Goal: Task Accomplishment & Management: Use online tool/utility

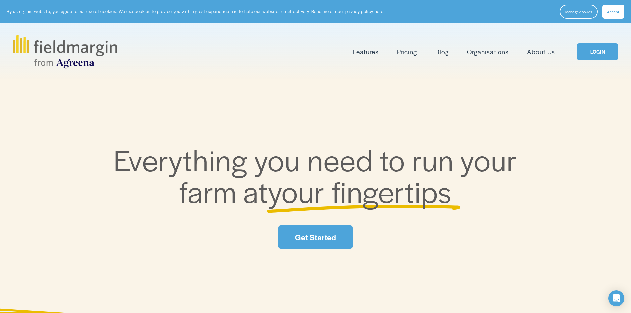
click at [591, 56] on link "LOGIN" at bounding box center [598, 51] width 42 height 17
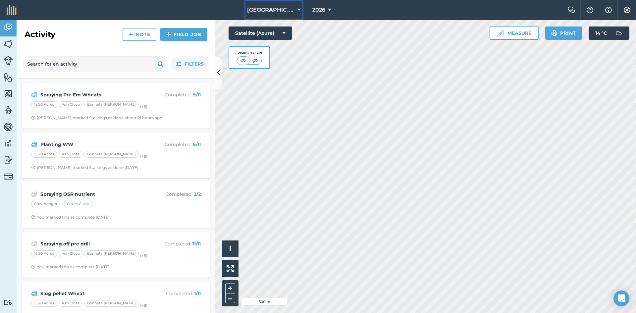
click at [298, 11] on icon at bounding box center [299, 10] width 3 height 8
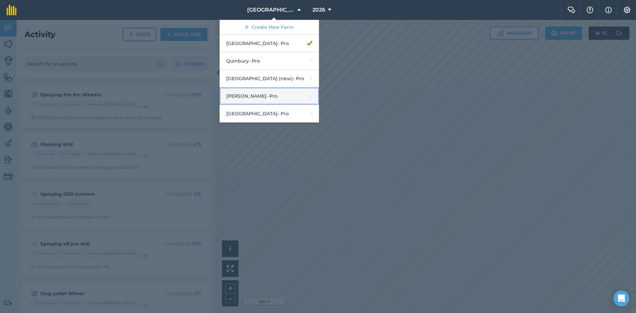
click at [275, 99] on link "Wilkerson - Pro" at bounding box center [269, 96] width 99 height 18
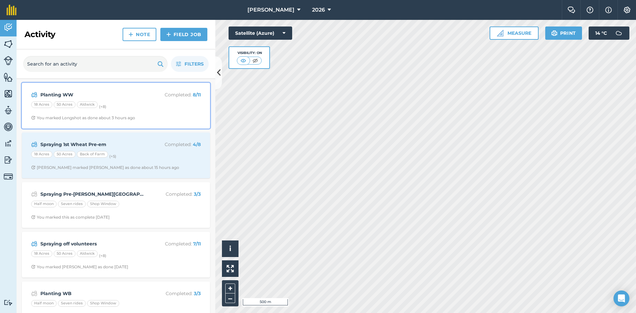
click at [112, 103] on div "18 Acres 50 Acres Aldwick (+ 8 )" at bounding box center [116, 105] width 170 height 9
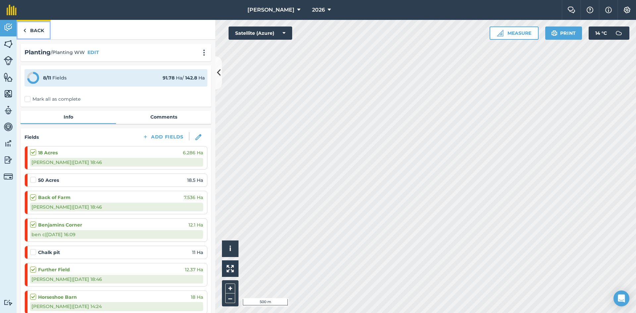
click at [35, 33] on link "Back" at bounding box center [34, 30] width 34 height 20
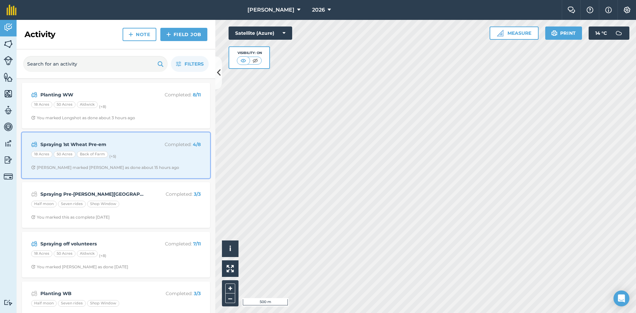
click at [103, 141] on strong "Spraying 1st Wheat Pre-em" at bounding box center [92, 144] width 105 height 7
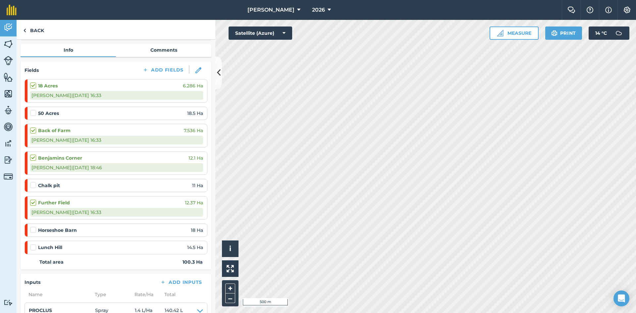
scroll to position [99, 0]
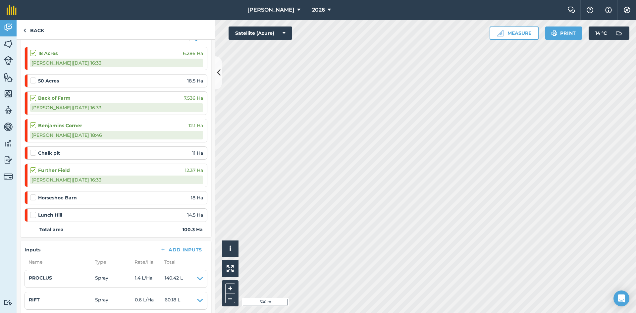
click at [37, 199] on div at bounding box center [34, 197] width 8 height 7
click at [32, 194] on label at bounding box center [34, 194] width 8 height 0
click at [32, 199] on input "checkbox" at bounding box center [32, 196] width 4 height 4
checkbox input "false"
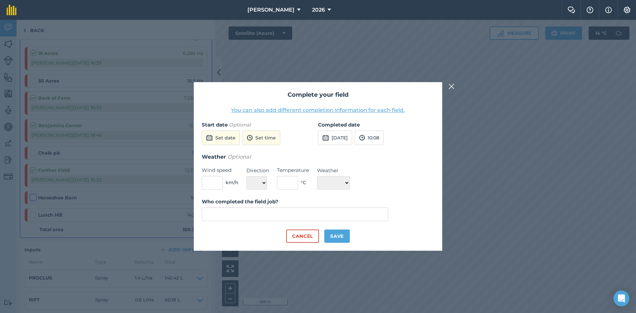
type input "ben cannon"
click at [337, 239] on button "Save" at bounding box center [337, 236] width 26 height 13
checkbox input "true"
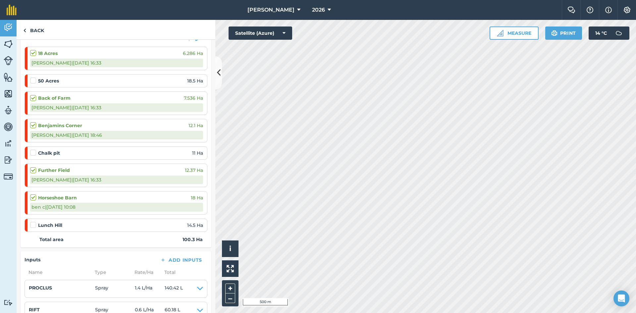
click at [33, 222] on label at bounding box center [34, 222] width 8 height 0
click at [33, 226] on input "checkbox" at bounding box center [32, 224] width 4 height 4
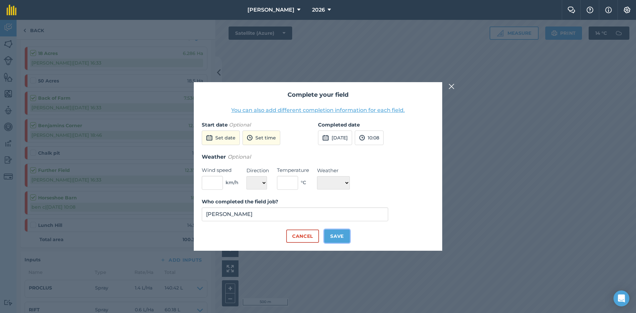
click at [348, 239] on button "Save" at bounding box center [337, 236] width 26 height 13
checkbox input "true"
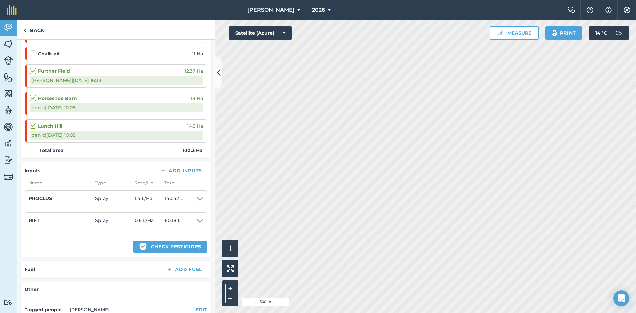
scroll to position [0, 0]
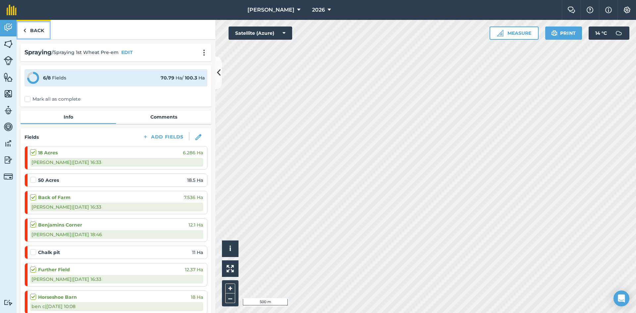
click at [37, 30] on link "Back" at bounding box center [34, 30] width 34 height 20
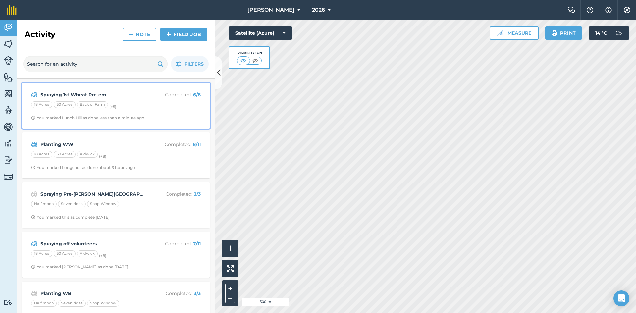
click at [102, 97] on strong "Spraying 1st Wheat Pre-em" at bounding box center [92, 94] width 105 height 7
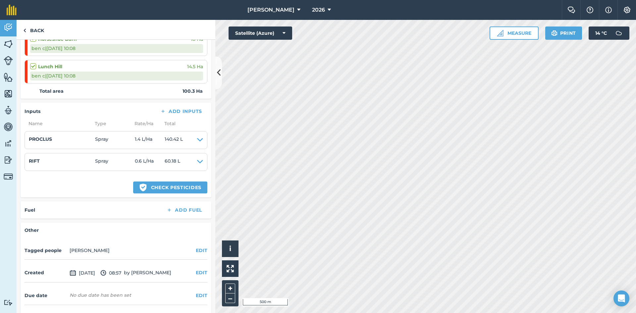
scroll to position [247, 0]
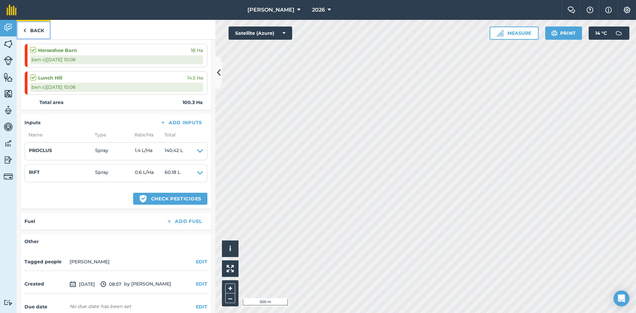
click at [27, 31] on link "Back" at bounding box center [34, 30] width 34 height 20
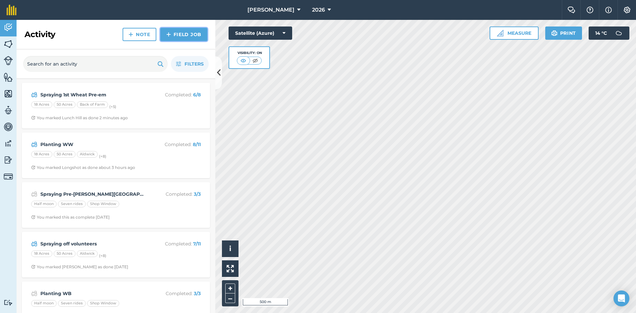
click at [173, 36] on link "Field Job" at bounding box center [183, 34] width 47 height 13
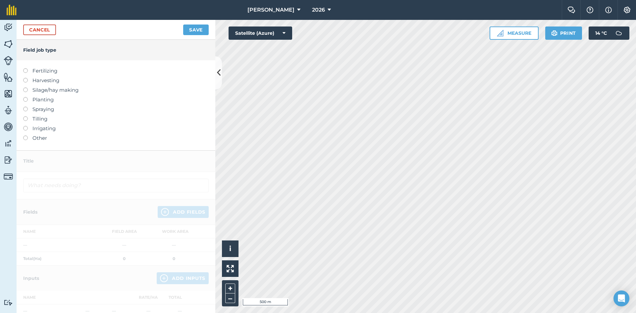
click at [54, 113] on label "Spraying" at bounding box center [116, 109] width 186 height 8
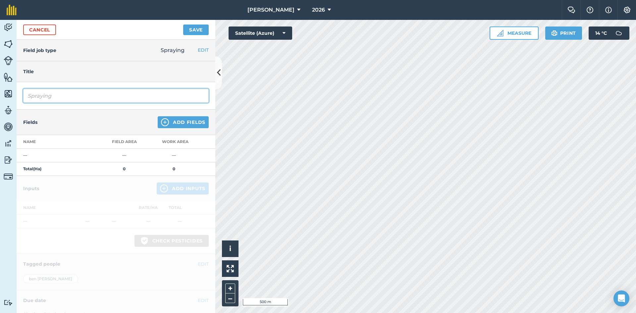
click at [78, 100] on input "Spraying" at bounding box center [116, 96] width 186 height 14
type input "Spraying Pre 2nd WW"
click at [176, 118] on button "Add Fields" at bounding box center [183, 122] width 51 height 12
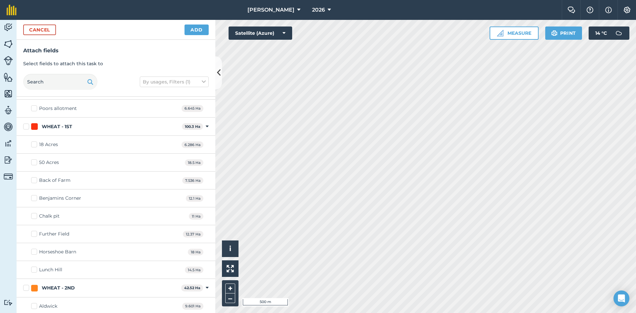
scroll to position [306, 0]
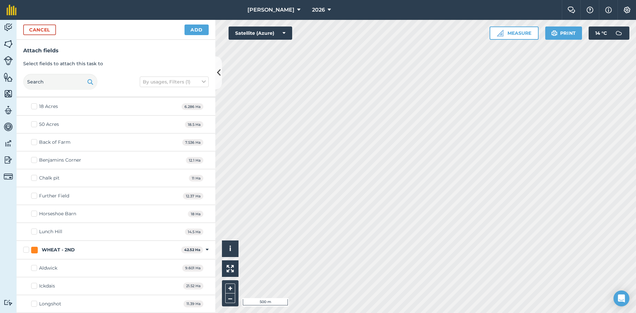
click at [26, 249] on label "WHEAT - 2ND" at bounding box center [100, 250] width 155 height 7
click at [26, 249] on input "WHEAT - 2ND" at bounding box center [25, 249] width 4 height 4
checkbox input "true"
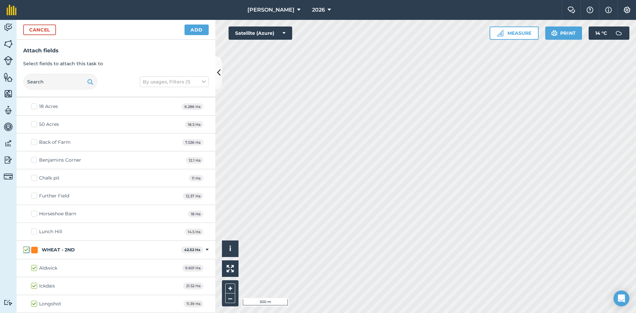
checkbox input "true"
click at [194, 28] on button "Add" at bounding box center [197, 30] width 24 height 11
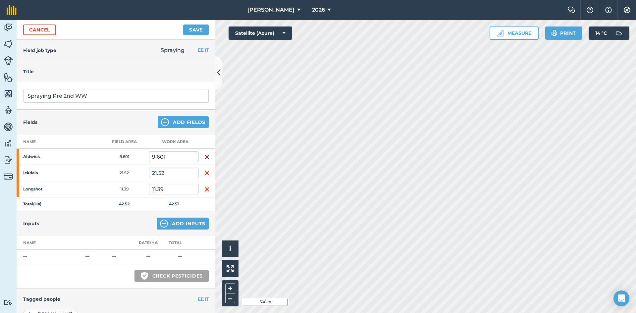
scroll to position [82, 0]
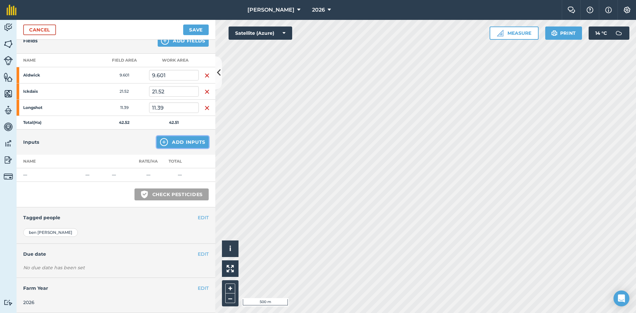
click at [160, 139] on img at bounding box center [164, 142] width 8 height 8
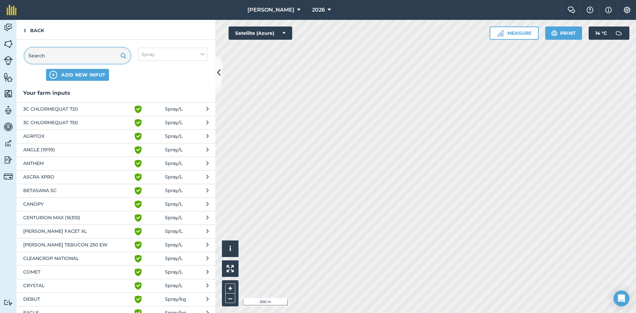
click at [77, 60] on input "text" at bounding box center [78, 56] width 106 height 16
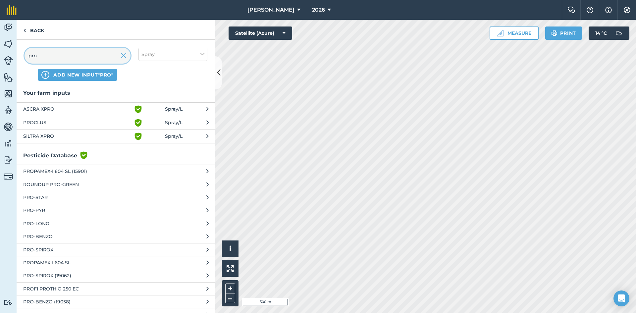
type input "pro"
click at [85, 127] on span "PROCLUS" at bounding box center [77, 123] width 108 height 8
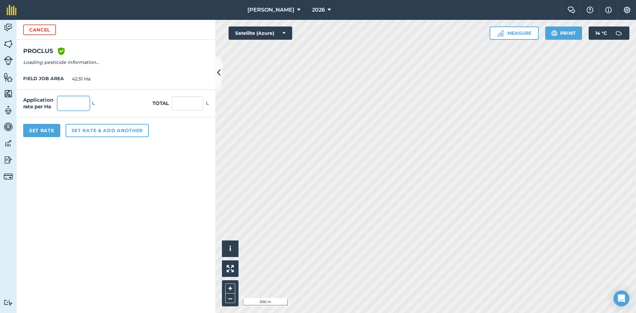
click at [78, 104] on input "text" at bounding box center [74, 103] width 32 height 14
type input "1.4"
type input "59.514"
click at [169, 189] on form "Cancel PROCLUS Green shield with white tick Reg Number 19387 Type HERBICIDE Uni…" at bounding box center [116, 166] width 199 height 293
click at [103, 133] on button "Set rate & add another" at bounding box center [107, 130] width 83 height 13
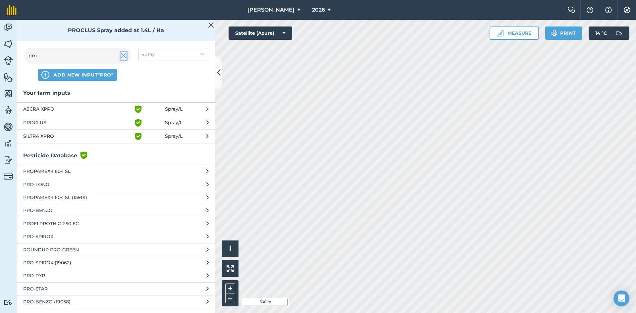
click at [123, 56] on img at bounding box center [124, 56] width 6 height 8
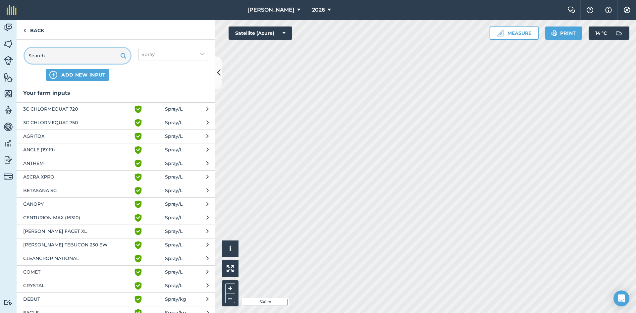
click at [88, 55] on input "text" at bounding box center [78, 56] width 106 height 16
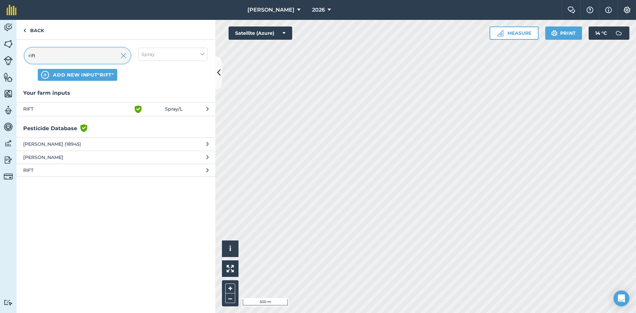
type input "rift"
click at [36, 106] on span "RIFT" at bounding box center [77, 109] width 108 height 8
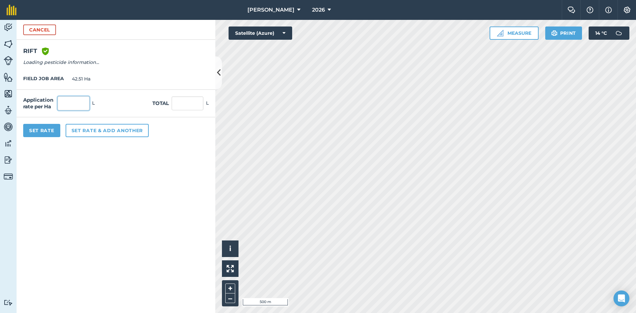
click at [79, 104] on input "text" at bounding box center [74, 103] width 32 height 14
type input "0.6"
type input "25.506"
click at [84, 191] on form "Cancel RIFT Green shield with white tick Reg Number 20969 Type HERBICIDE Unit L…" at bounding box center [116, 166] width 199 height 293
click at [38, 126] on button "Set Rate" at bounding box center [41, 130] width 37 height 13
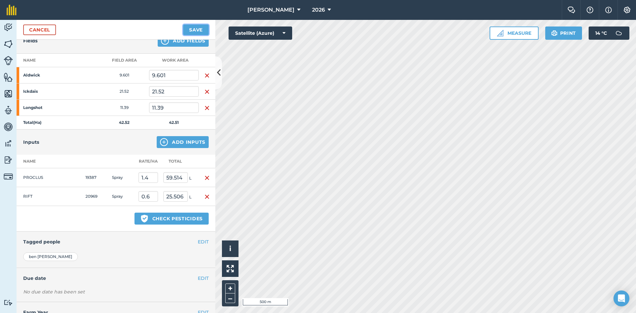
click at [199, 26] on button "Save" at bounding box center [196, 30] width 26 height 11
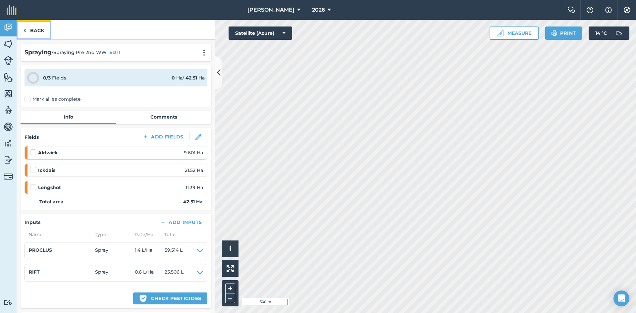
click at [35, 29] on link "Back" at bounding box center [34, 30] width 34 height 20
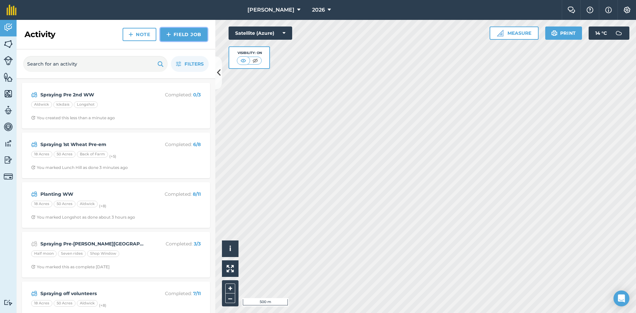
click at [190, 31] on link "Field Job" at bounding box center [183, 34] width 47 height 13
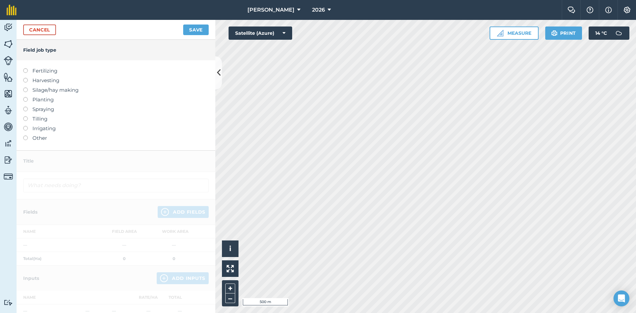
click at [60, 108] on label "Spraying" at bounding box center [116, 109] width 186 height 8
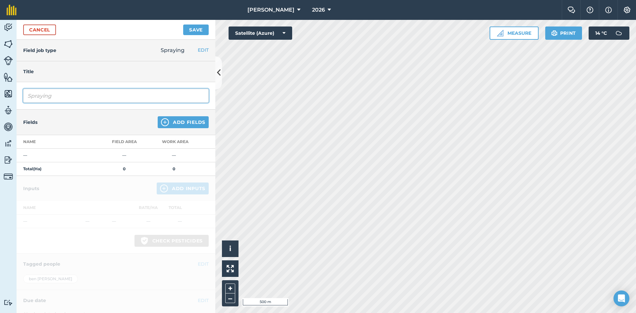
click at [70, 97] on input "Spraying" at bounding box center [116, 96] width 186 height 14
type input "Spraying Nutrients OSR"
click at [161, 123] on img at bounding box center [165, 122] width 8 height 8
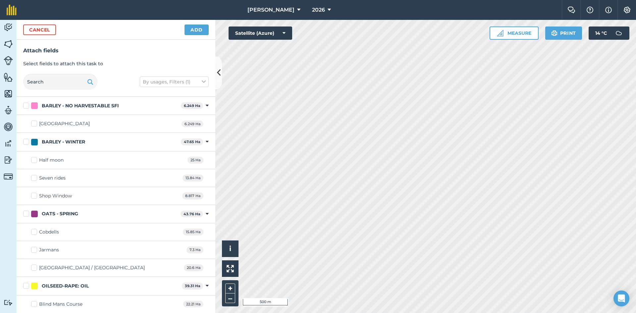
scroll to position [66, 0]
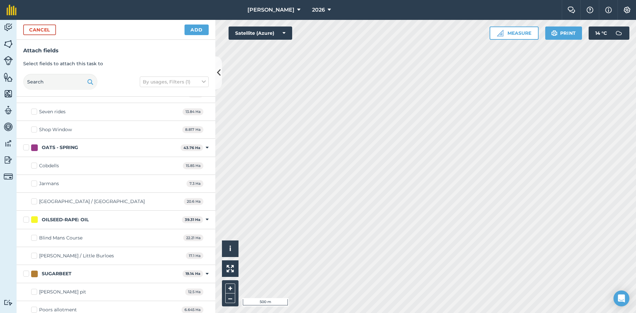
click at [27, 220] on label "OILSEED-RAPE: OIL" at bounding box center [101, 219] width 156 height 7
click at [27, 220] on input "OILSEED-RAPE: OIL" at bounding box center [25, 218] width 4 height 4
checkbox input "true"
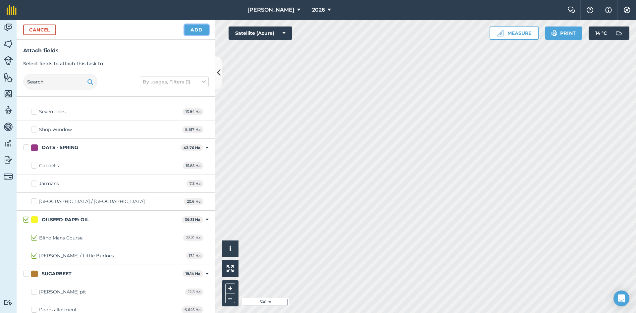
click at [197, 30] on button "Add" at bounding box center [197, 30] width 24 height 11
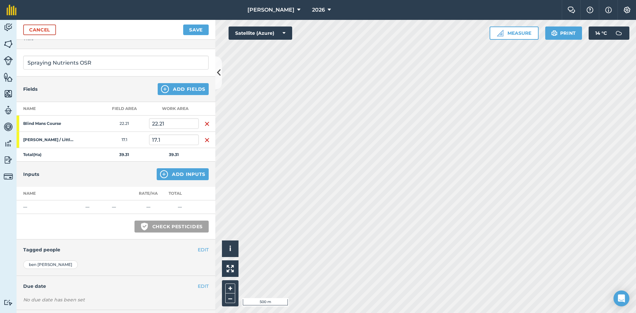
scroll to position [65, 0]
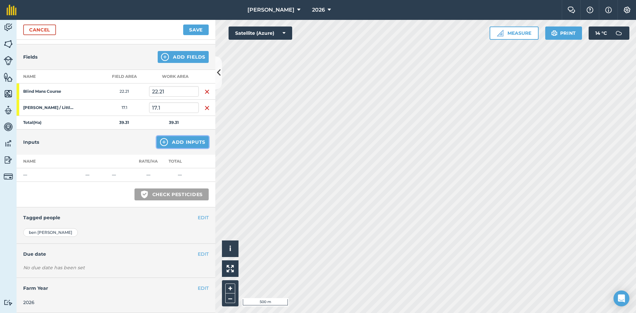
click at [160, 141] on img at bounding box center [164, 142] width 8 height 8
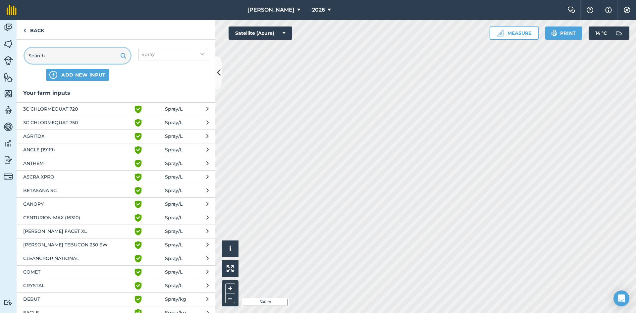
click at [40, 57] on input "text" at bounding box center [78, 56] width 106 height 16
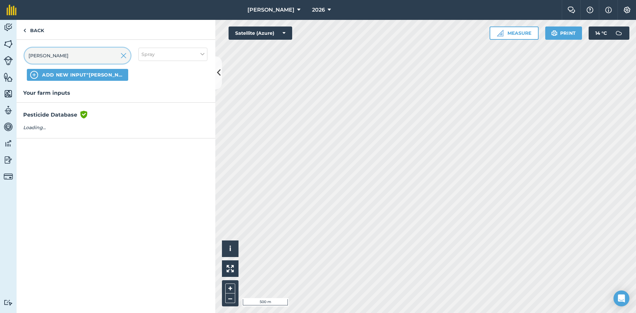
scroll to position [0, 0]
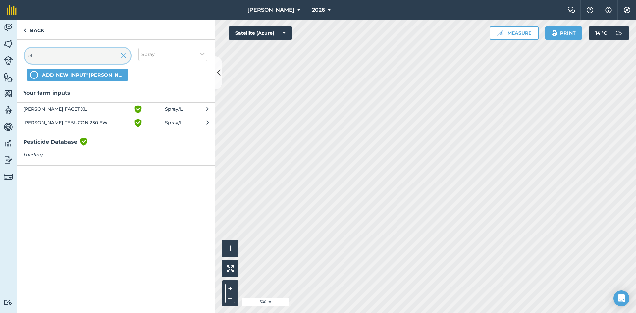
type input "c"
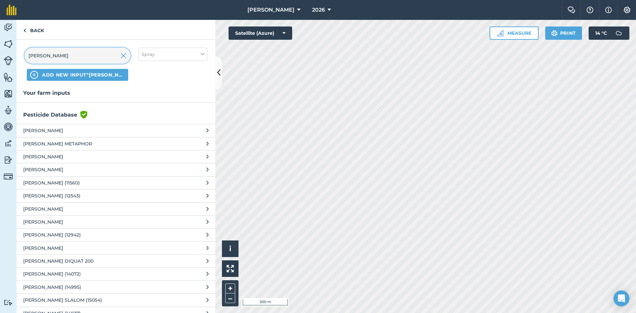
type input "CLAYTON TUSKER"
click at [88, 75] on span "ADD NEW INPUT "CLAYTON TUSKER"" at bounding box center [83, 75] width 83 height 7
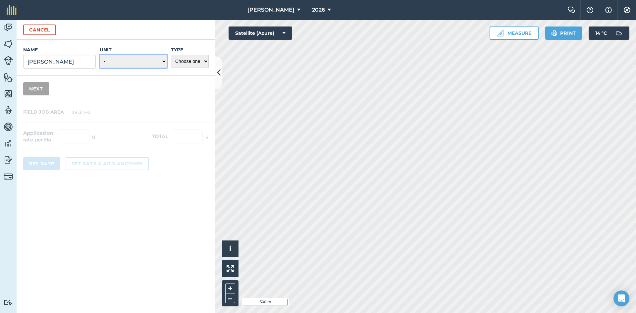
click at [132, 65] on select "- Grams/g Kilograms/kg Metric tonnes/t Millilitres/ml Litres/L Ounces/oz Pounds…" at bounding box center [133, 61] width 67 height 13
select select "LITRES"
click at [100, 55] on select "- Grams/g Kilograms/kg Metric tonnes/t Millilitres/ml Litres/L Ounces/oz Pounds…" at bounding box center [133, 61] width 67 height 13
click at [194, 65] on select "Choose one Fertilizer Seed Spray Fuel Other" at bounding box center [190, 61] width 38 height 13
select select "SPRAY"
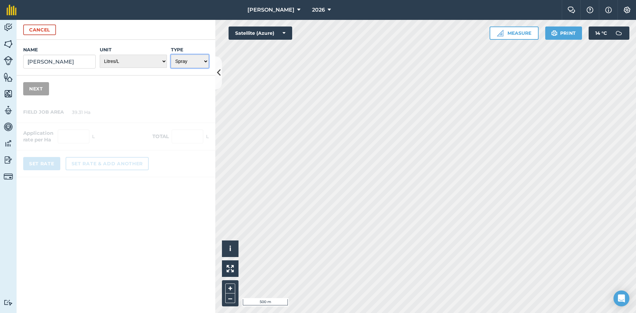
click at [171, 55] on select "Choose one Fertilizer Seed Spray Fuel Other" at bounding box center [190, 61] width 38 height 13
click at [41, 90] on button "Next" at bounding box center [36, 88] width 26 height 13
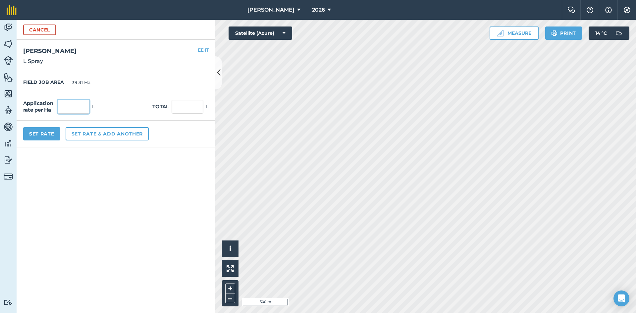
click at [79, 108] on input "text" at bounding box center [74, 107] width 32 height 14
type input "0.4"
type input "15.724"
drag, startPoint x: 95, startPoint y: 256, endPoint x: 104, endPoint y: 232, distance: 26.2
click at [95, 256] on form "Cancel Name CLAYTON TUSKER Unit - Grams/g Kilograms/kg Metric tonnes/t Millilit…" at bounding box center [116, 166] width 199 height 293
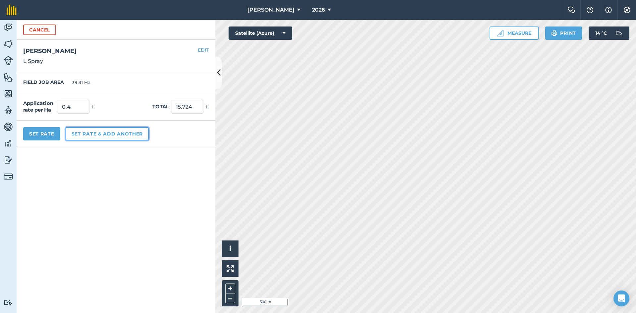
click at [84, 136] on button "Set rate & add another" at bounding box center [107, 133] width 83 height 13
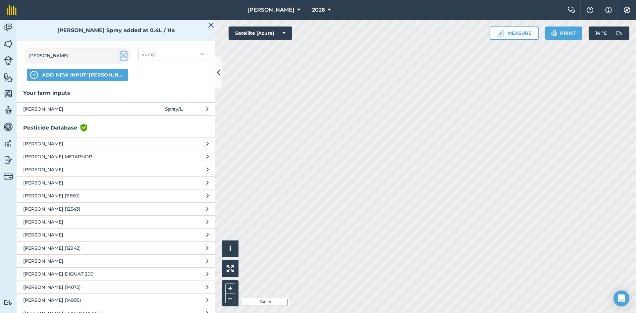
click at [122, 58] on img at bounding box center [124, 56] width 6 height 8
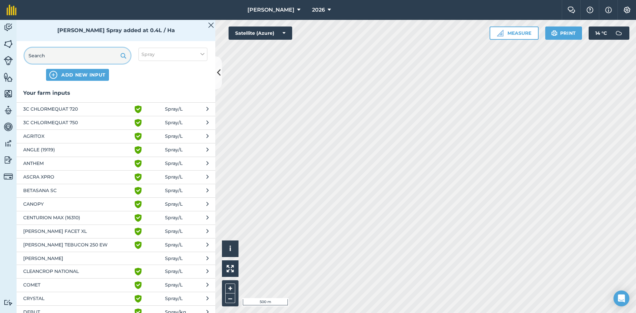
click at [99, 54] on input "text" at bounding box center [78, 56] width 106 height 16
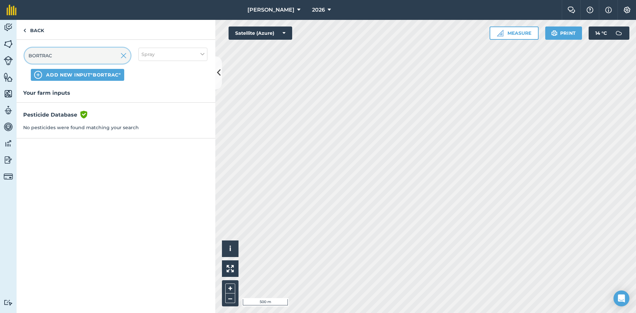
type input "BORTRAC"
click at [100, 72] on span "ADD NEW INPUT "BORTRAC"" at bounding box center [83, 75] width 75 height 7
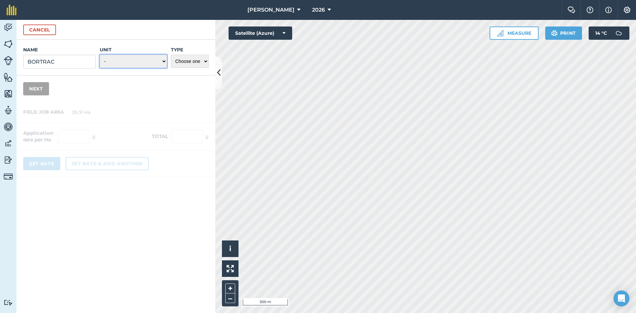
click at [162, 63] on select "- Grams/g Kilograms/kg Metric tonnes/t Millilitres/ml Litres/L Ounces/oz Pounds…" at bounding box center [133, 61] width 67 height 13
select select "LITRES"
click at [100, 55] on select "- Grams/g Kilograms/kg Metric tonnes/t Millilitres/ml Litres/L Ounces/oz Pounds…" at bounding box center [133, 61] width 67 height 13
click at [178, 64] on select "Choose one Fertilizer Seed Spray Fuel Other" at bounding box center [190, 61] width 38 height 13
select select "SPRAY"
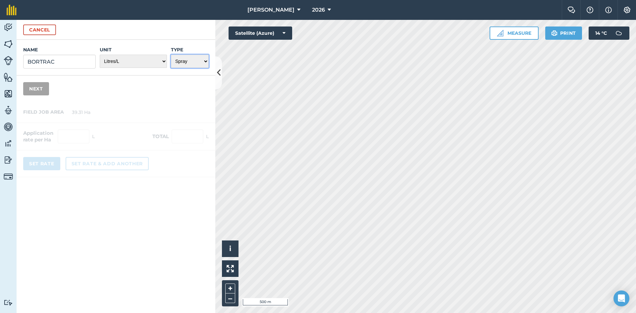
click at [171, 55] on select "Choose one Fertilizer Seed Spray Fuel Other" at bounding box center [190, 61] width 38 height 13
click at [38, 89] on button "Next" at bounding box center [36, 88] width 26 height 13
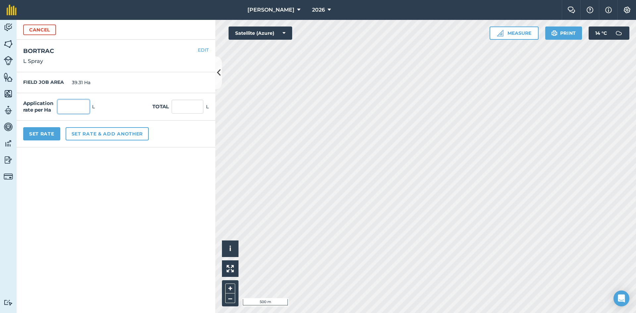
click at [83, 111] on input "text" at bounding box center [74, 107] width 32 height 14
type input "1.5"
type input "58.965"
click at [114, 210] on form "Cancel Name BORTRAC Unit - Grams/g Kilograms/kg Metric tonnes/t Millilitres/ml …" at bounding box center [116, 166] width 199 height 293
click at [97, 137] on button "Set rate & add another" at bounding box center [107, 133] width 83 height 13
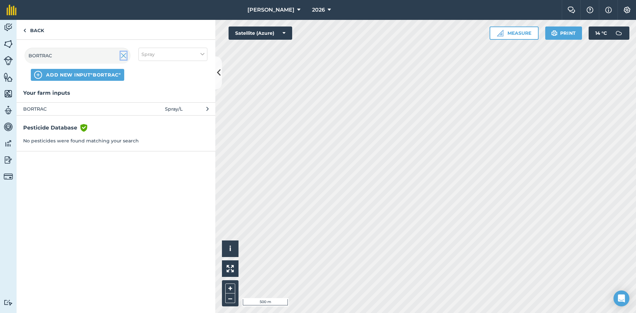
click at [125, 56] on img at bounding box center [124, 56] width 6 height 8
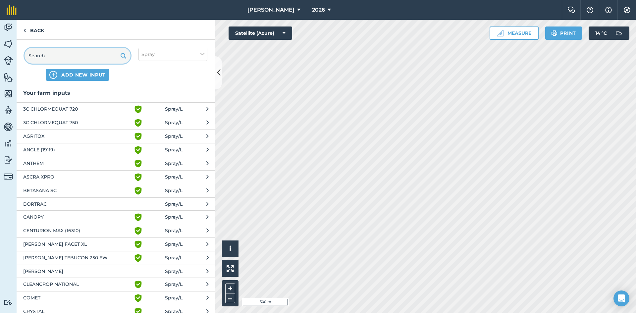
click at [64, 55] on input "text" at bounding box center [78, 56] width 106 height 16
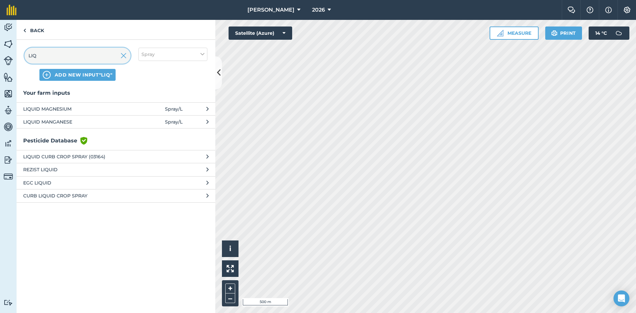
type input "LIQ"
click at [67, 110] on span "LIQUID MAGNESIUM" at bounding box center [77, 108] width 108 height 7
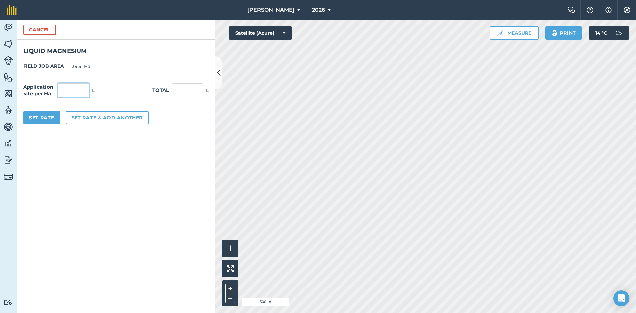
click at [83, 88] on input "text" at bounding box center [74, 91] width 32 height 14
type input "2"
type input "78.62"
click at [103, 176] on form "Cancel LIQUID MAGNESIUM FIELD JOB AREA 39.31 Ha Application rate per Ha 2 L Tot…" at bounding box center [116, 166] width 199 height 293
click at [108, 118] on button "Set rate & add another" at bounding box center [107, 117] width 83 height 13
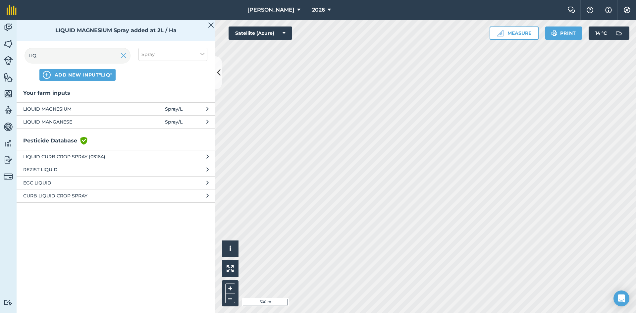
click at [98, 123] on span "LIQUID MANGANESE" at bounding box center [77, 121] width 108 height 7
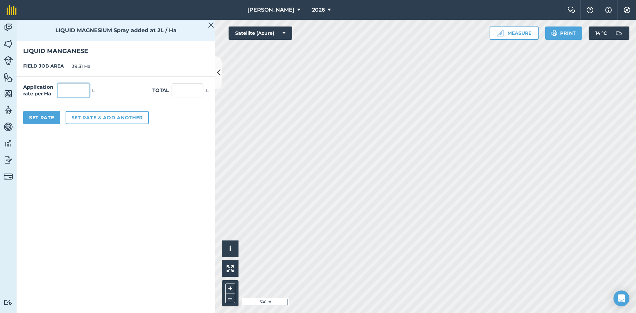
click at [78, 95] on input "text" at bounding box center [74, 91] width 32 height 14
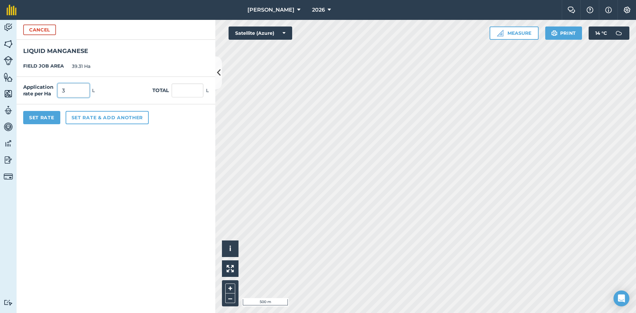
type input "3"
type input "117.93"
click at [43, 175] on form "Cancel LIQUID MANGANESE FIELD JOB AREA 39.31 Ha Application rate per Ha 3 L Tot…" at bounding box center [116, 166] width 199 height 293
click at [49, 118] on button "Set Rate" at bounding box center [41, 117] width 37 height 13
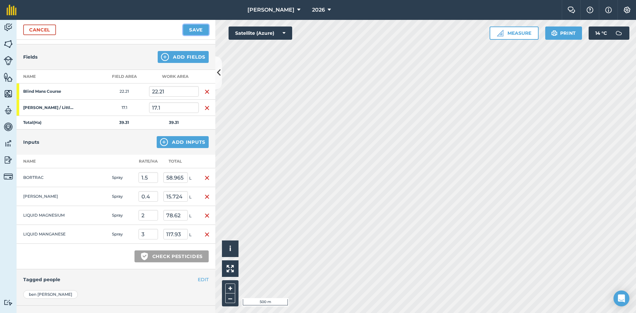
click at [202, 26] on button "Save" at bounding box center [196, 30] width 26 height 11
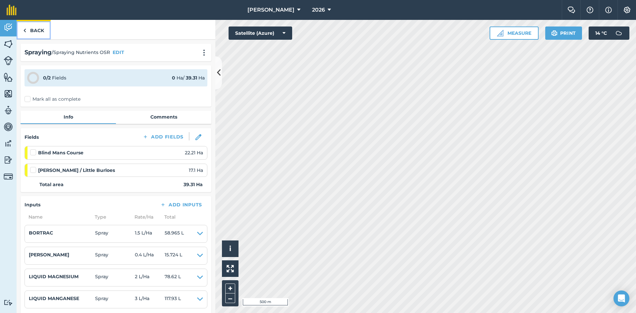
click at [35, 31] on link "Back" at bounding box center [34, 30] width 34 height 20
